Goal: Check status: Check status

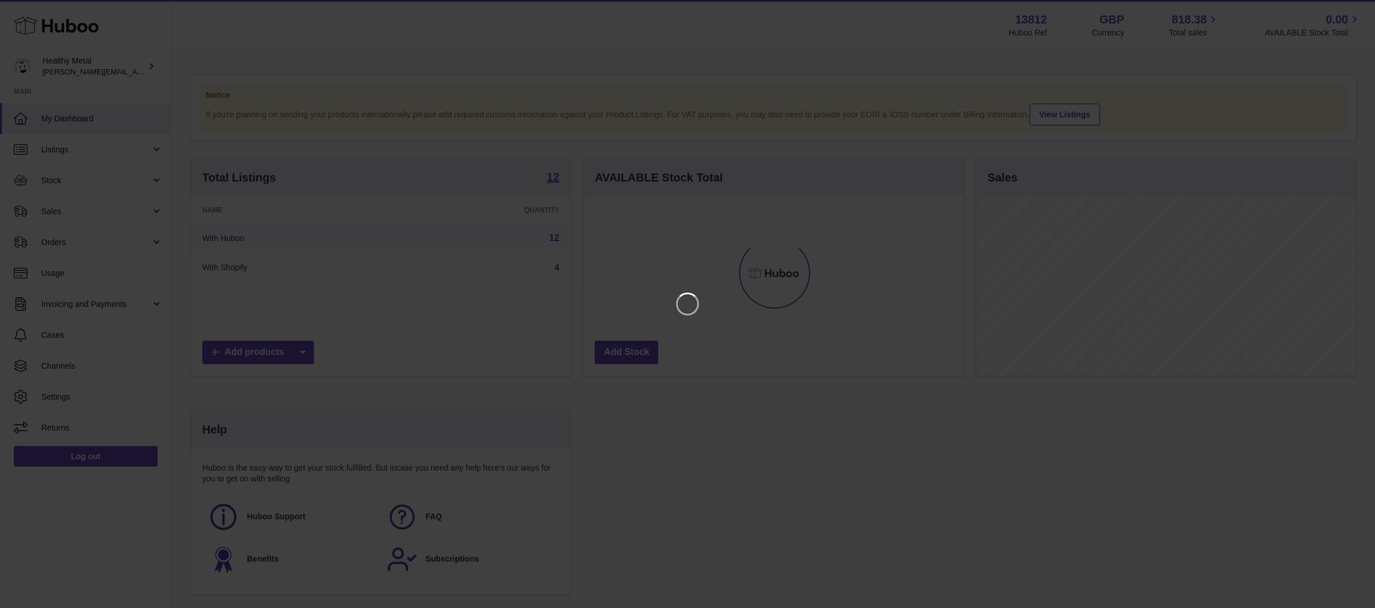
scroll to position [178, 380]
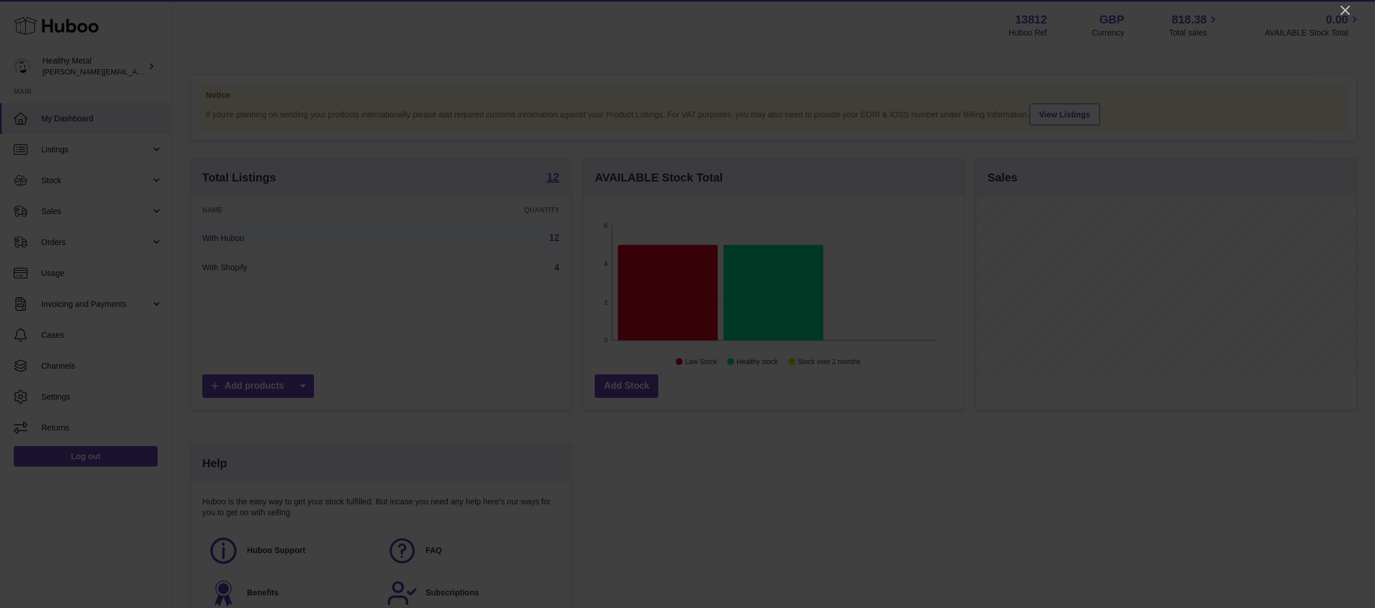
click at [1334, 12] on div at bounding box center [687, 304] width 1375 height 608
click at [1345, 12] on icon "Close" at bounding box center [1345, 10] width 14 height 14
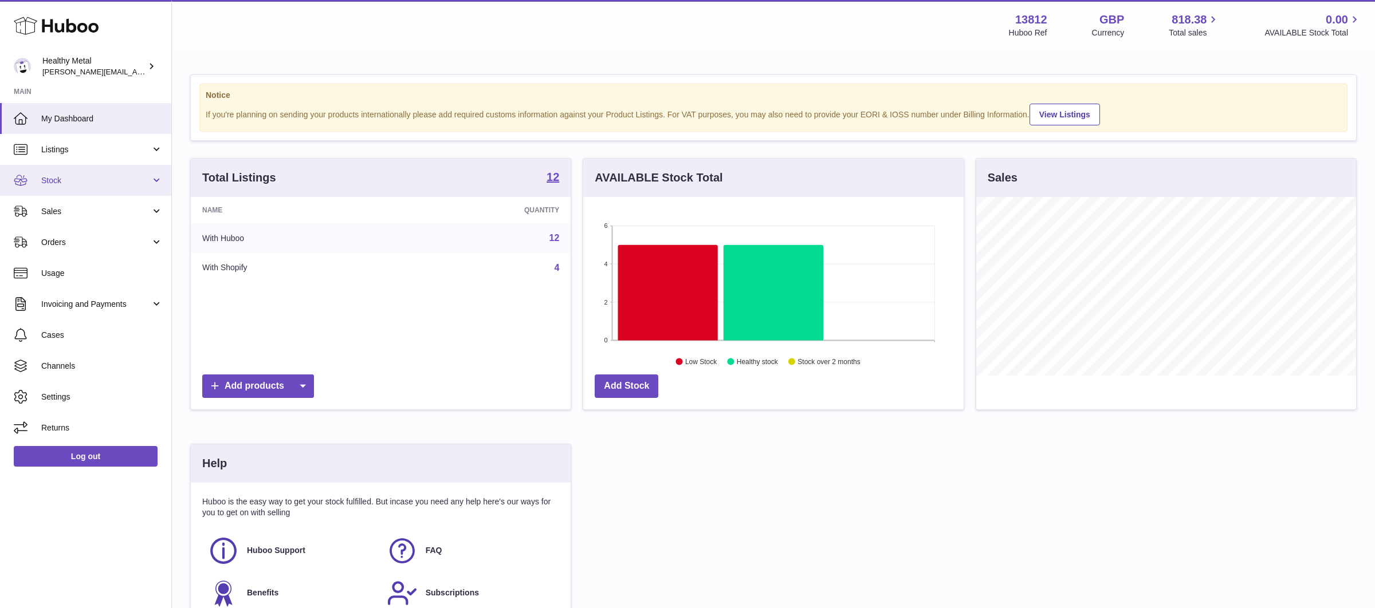
click at [112, 171] on link "Stock" at bounding box center [85, 180] width 171 height 31
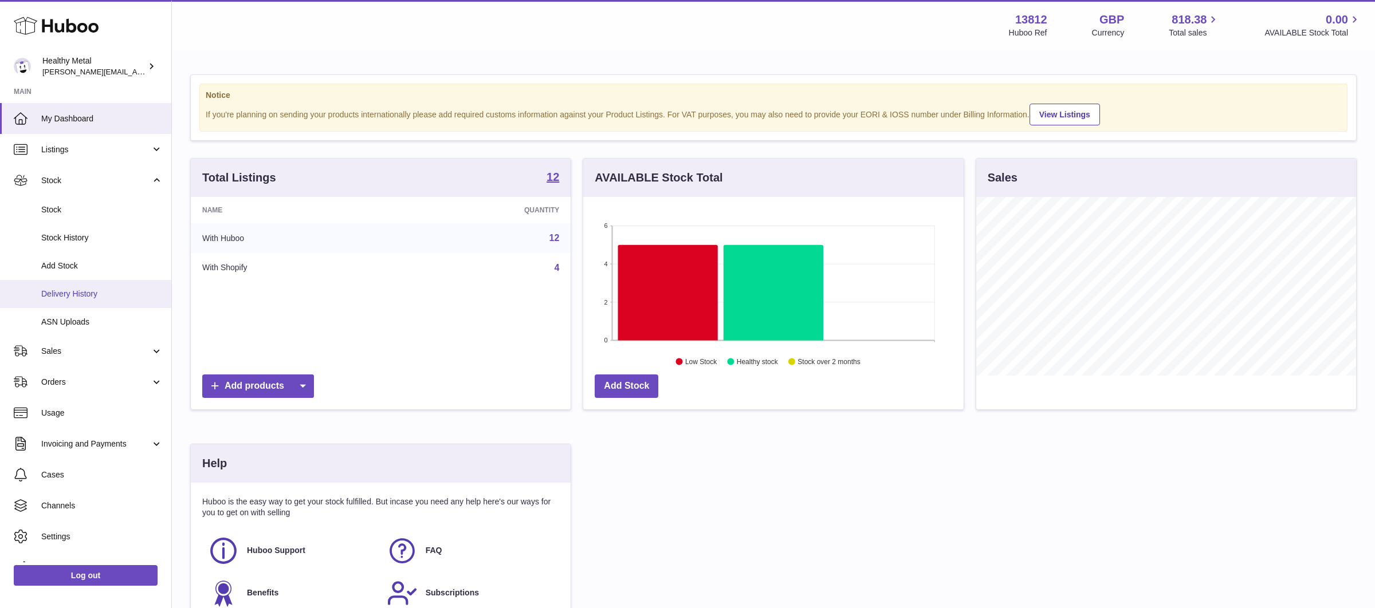
click at [69, 291] on span "Delivery History" at bounding box center [101, 294] width 121 height 11
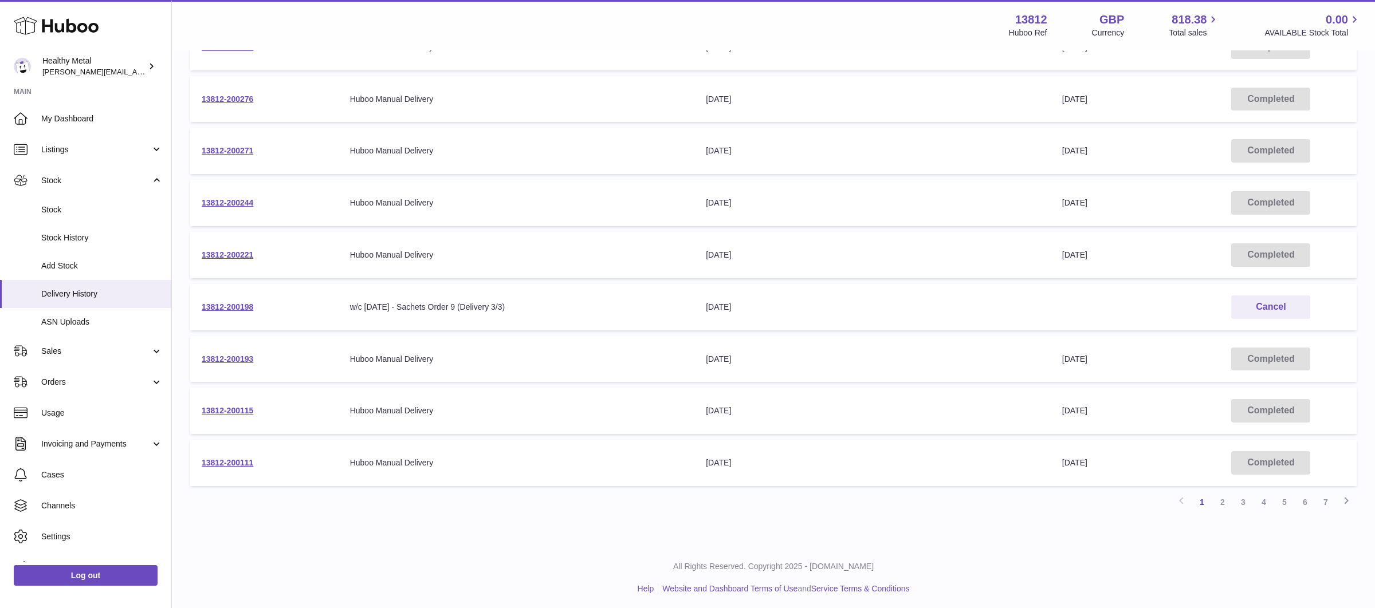
scroll to position [258, 0]
click at [1220, 500] on link "2" at bounding box center [1222, 499] width 21 height 21
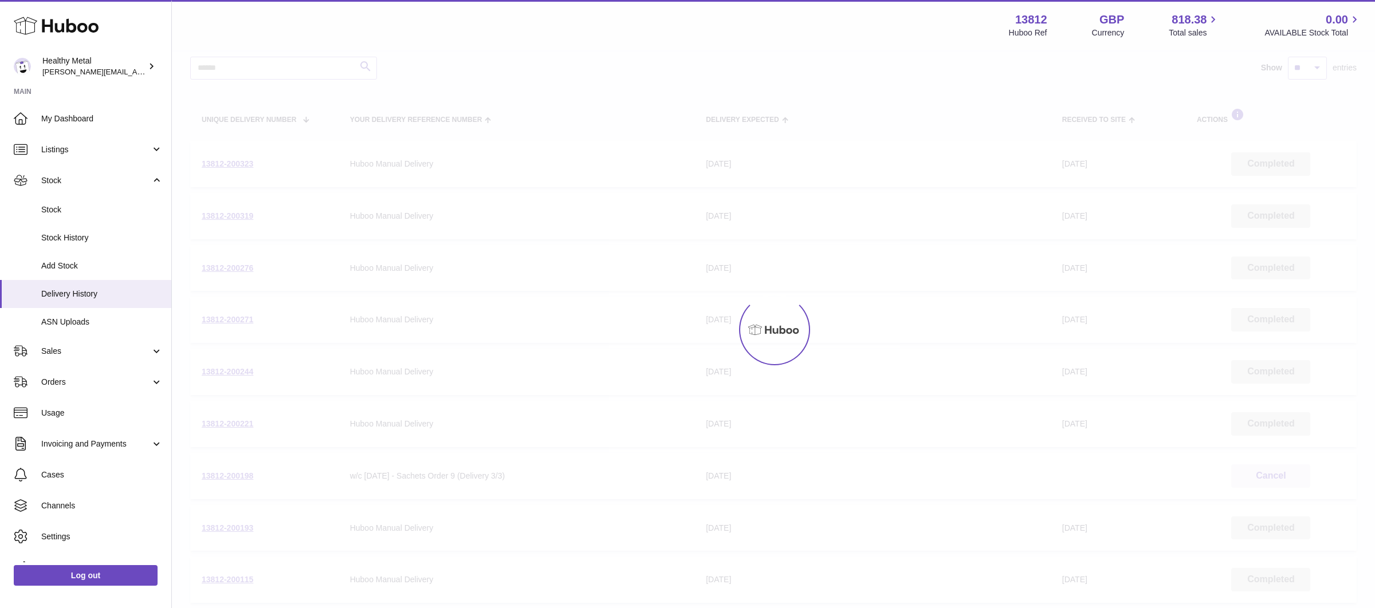
scroll to position [52, 0]
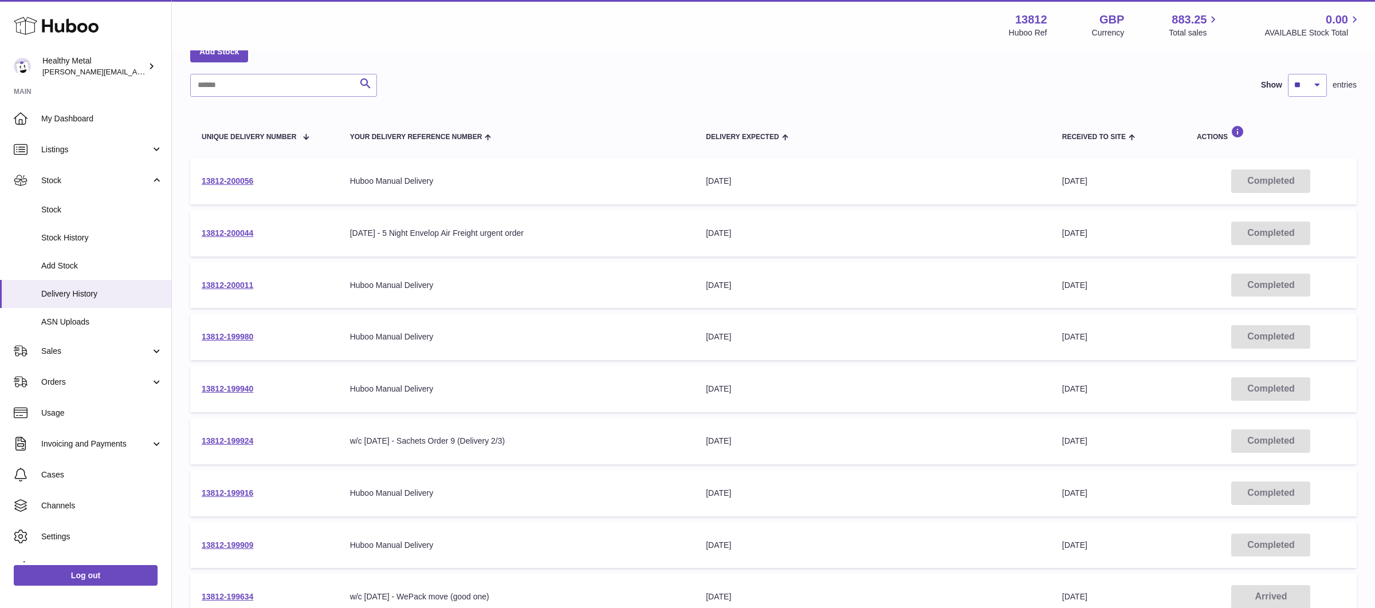
scroll to position [70, 0]
click at [231, 235] on link "13812-200044" at bounding box center [228, 231] width 52 height 9
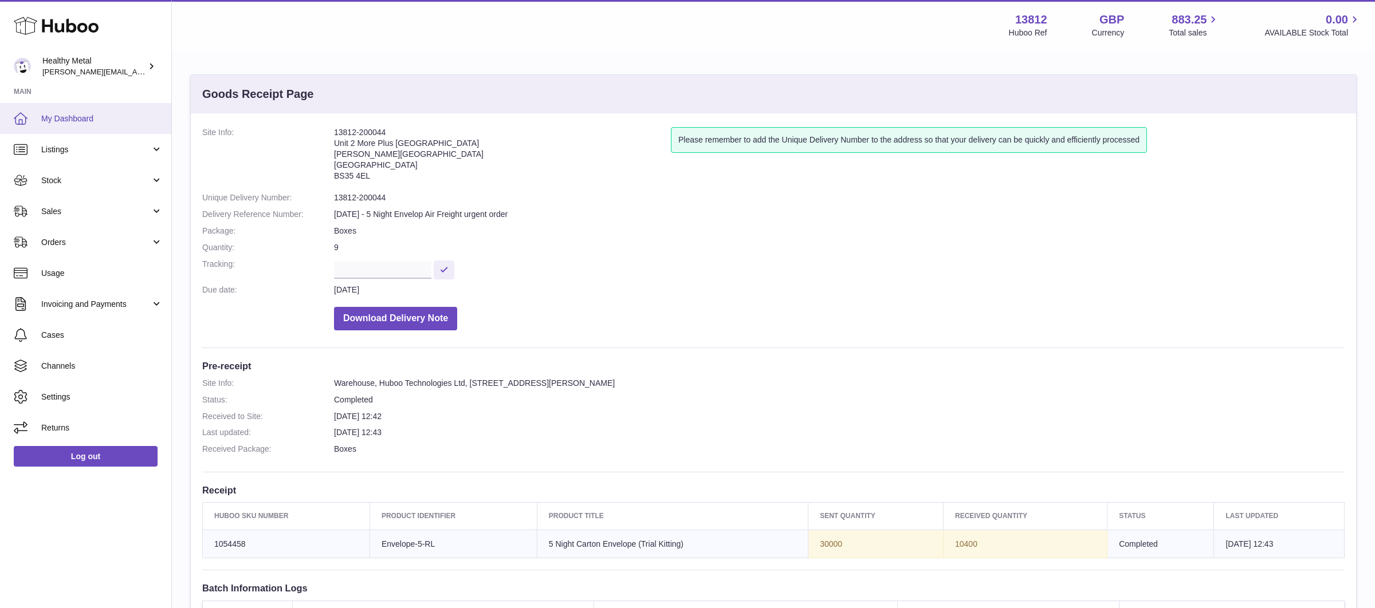
click at [112, 107] on link "My Dashboard" at bounding box center [85, 118] width 171 height 31
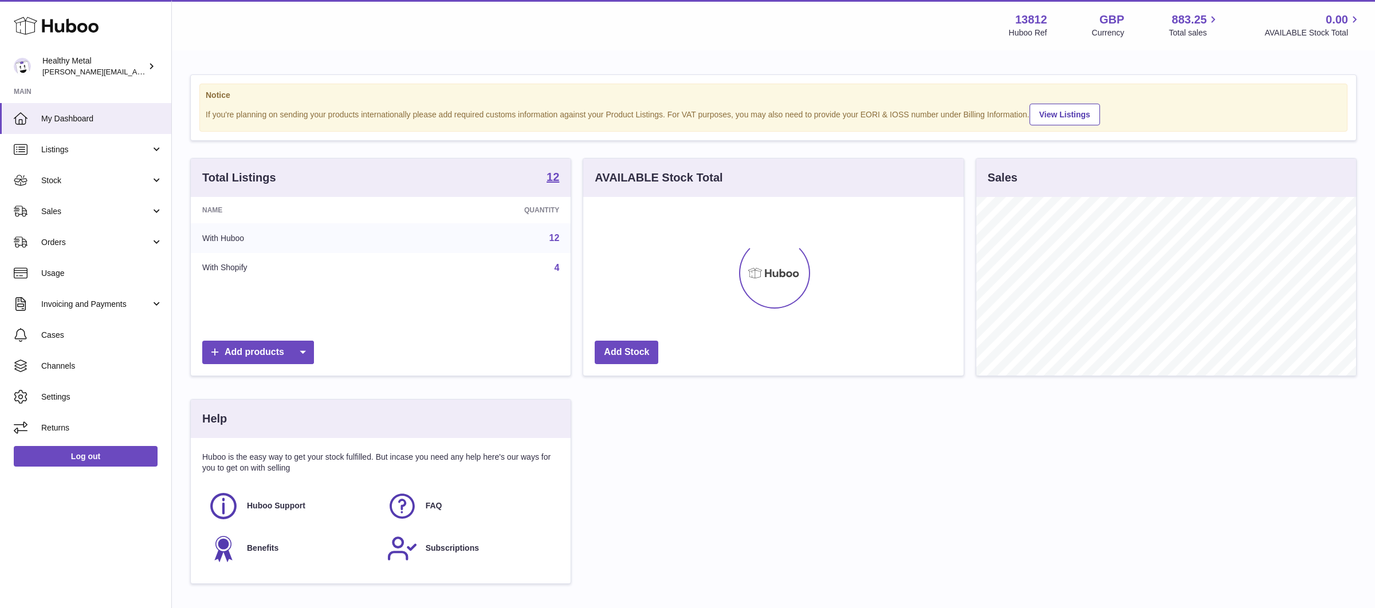
scroll to position [178, 380]
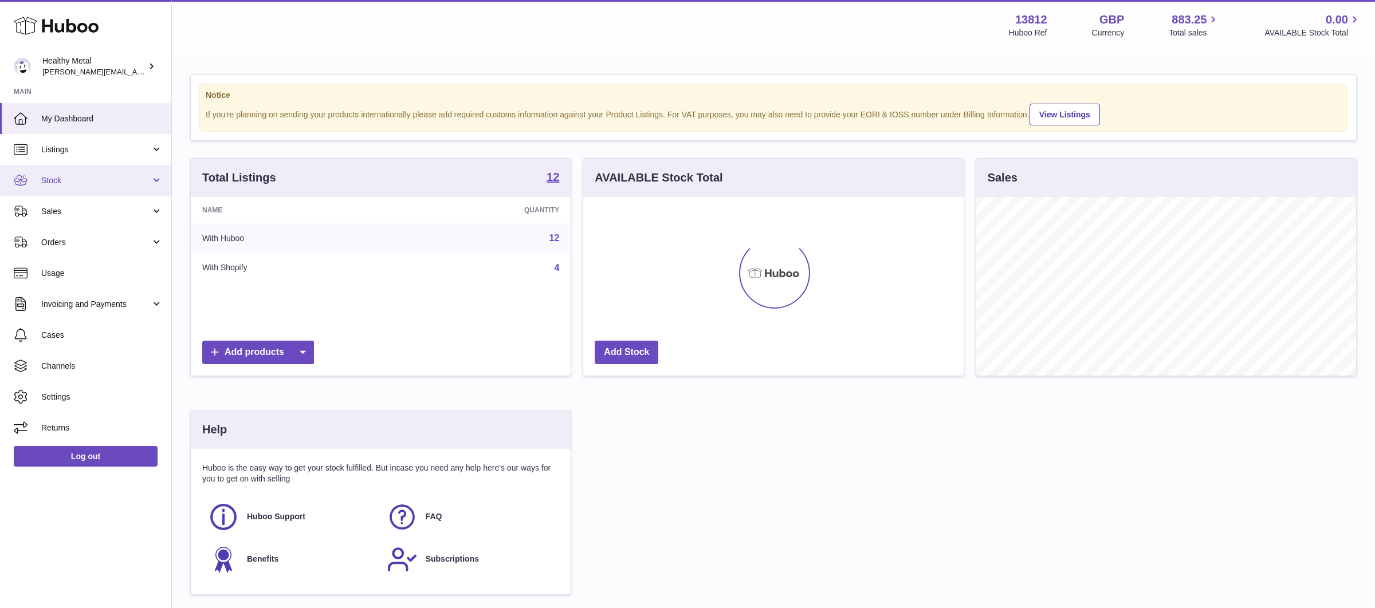
click at [72, 183] on span "Stock" at bounding box center [95, 180] width 109 height 11
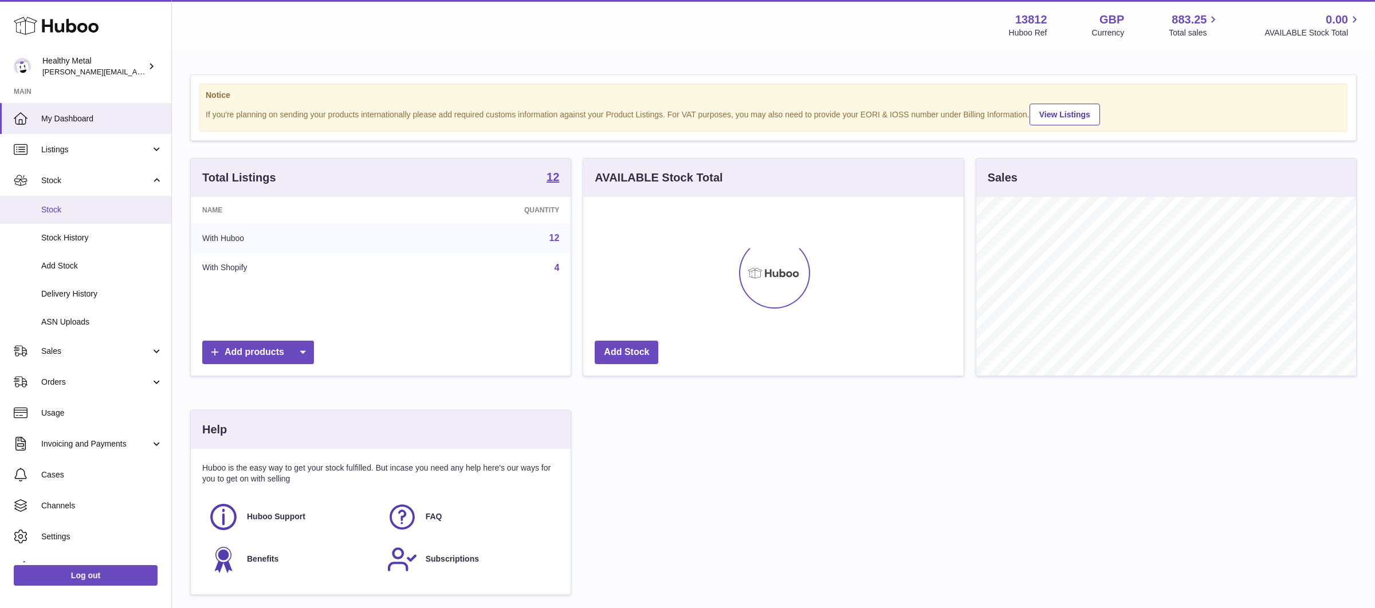
click at [75, 218] on link "Stock" at bounding box center [85, 210] width 171 height 28
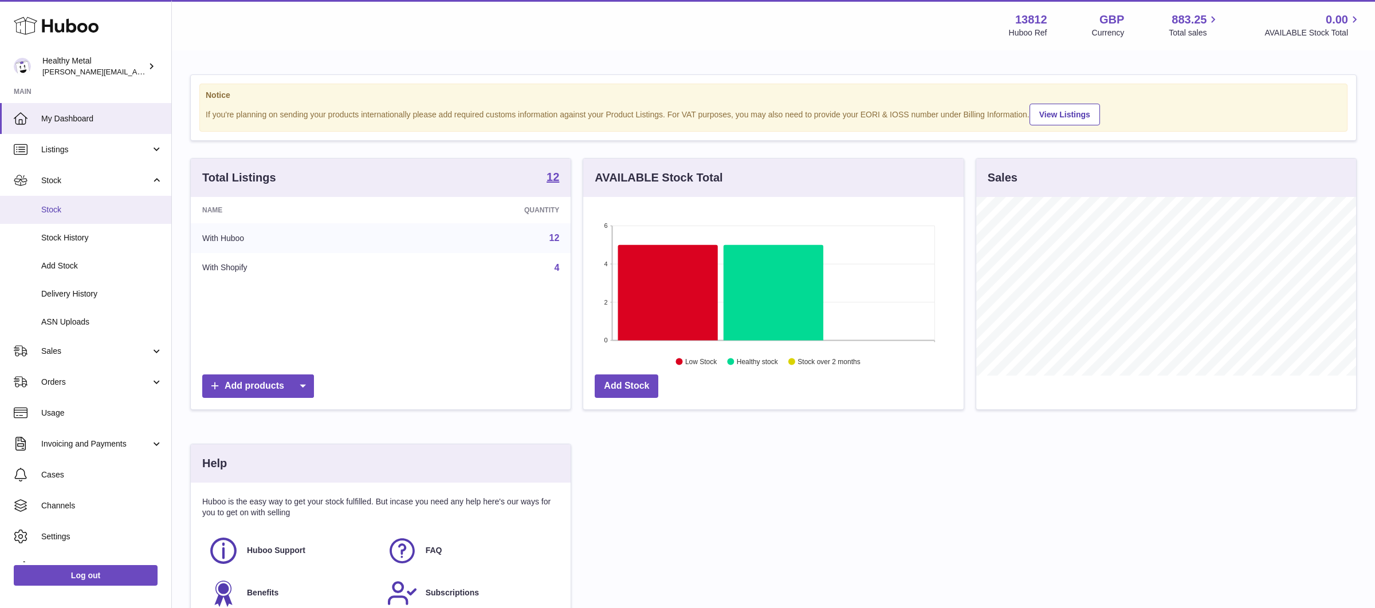
click at [99, 207] on span "Stock" at bounding box center [101, 209] width 121 height 11
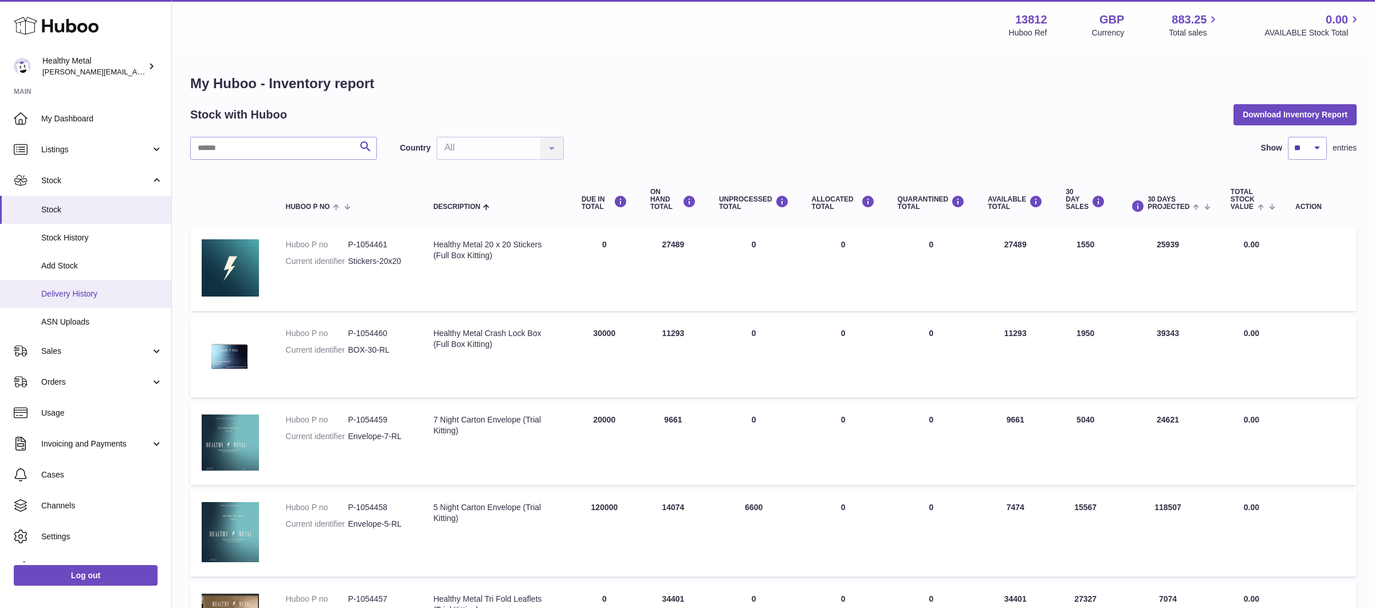
click at [78, 304] on link "Delivery History" at bounding box center [85, 294] width 171 height 28
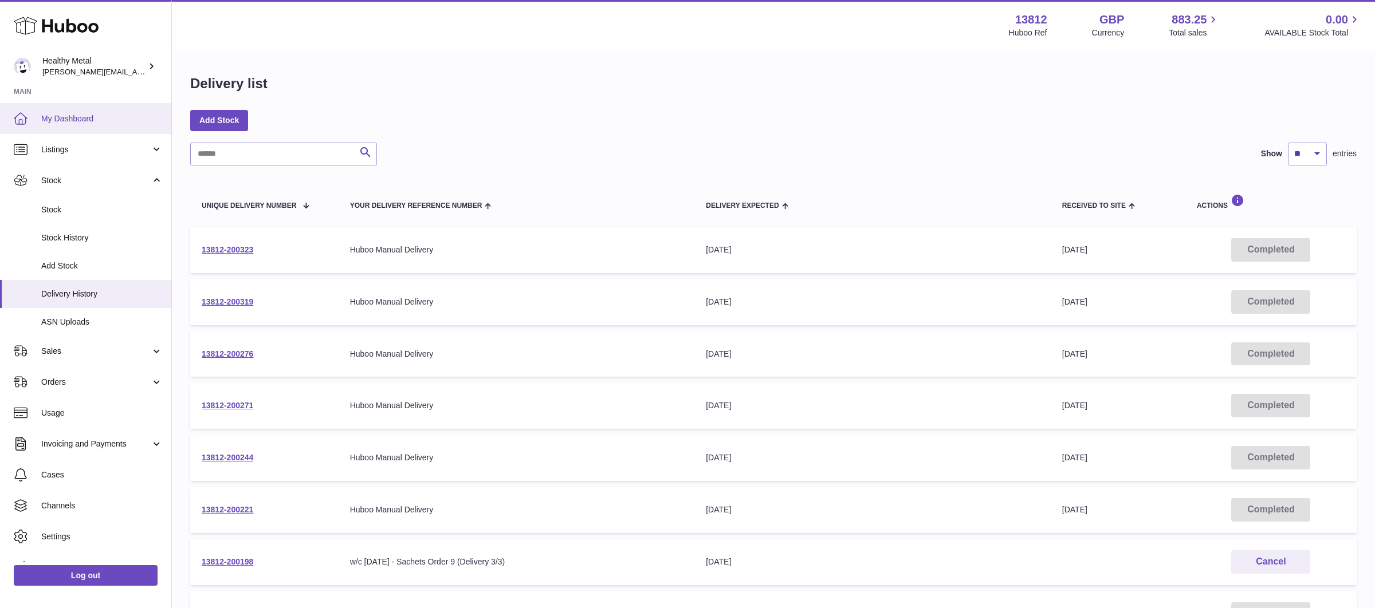
click at [91, 113] on span "My Dashboard" at bounding box center [101, 118] width 121 height 11
click at [74, 121] on span "My Dashboard" at bounding box center [101, 118] width 121 height 11
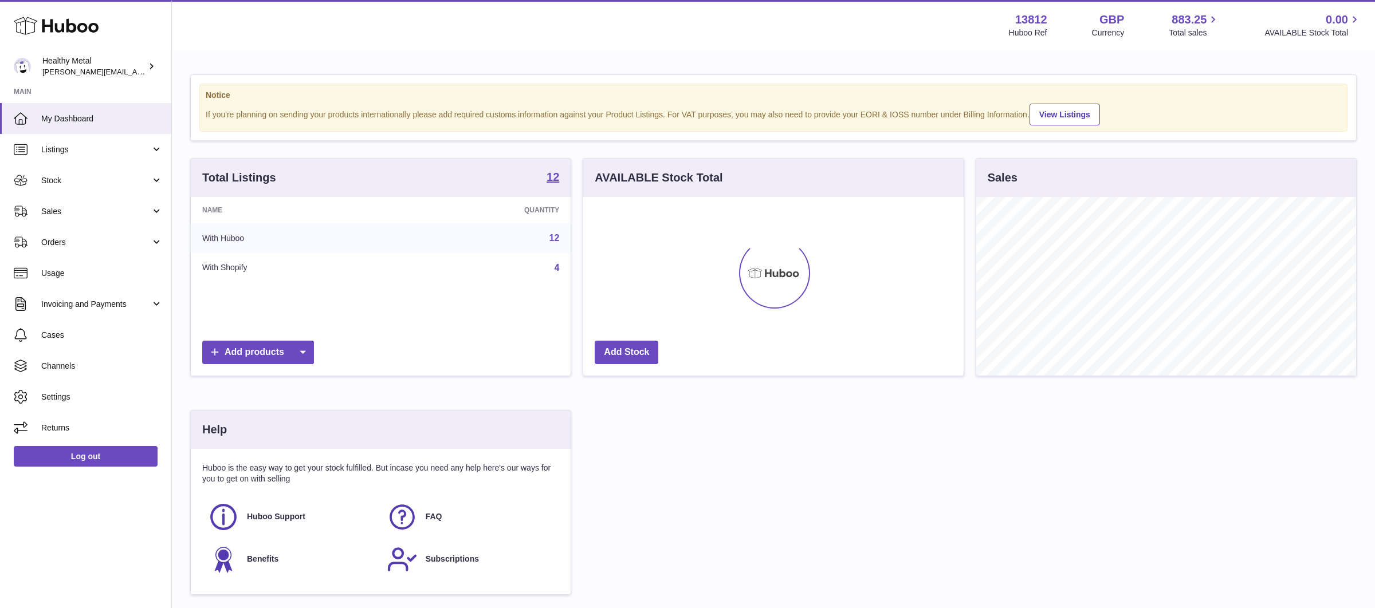
scroll to position [178, 380]
